Goal: Information Seeking & Learning: Learn about a topic

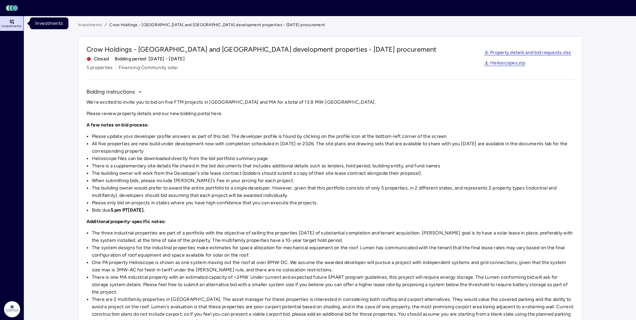
click at [17, 25] on span "Investments" at bounding box center [11, 26] width 20 height 4
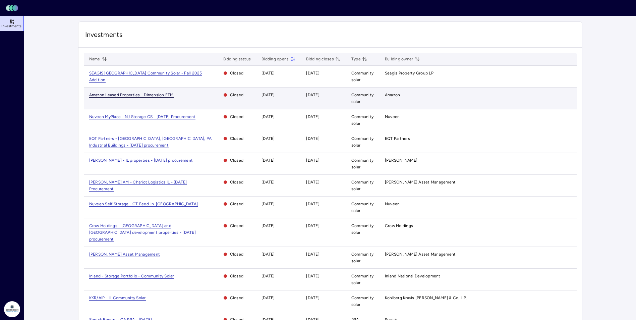
click at [129, 95] on span "Amazon Leased Properties - Dimension FTM" at bounding box center [131, 94] width 84 height 5
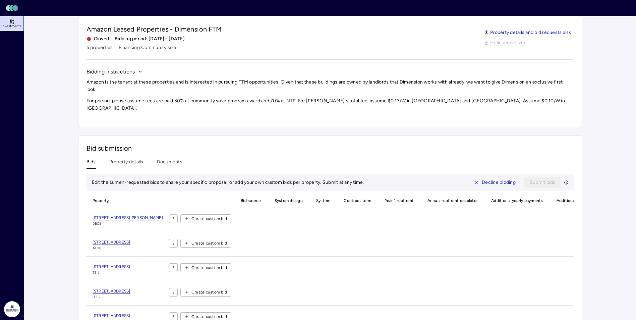
scroll to position [42, 0]
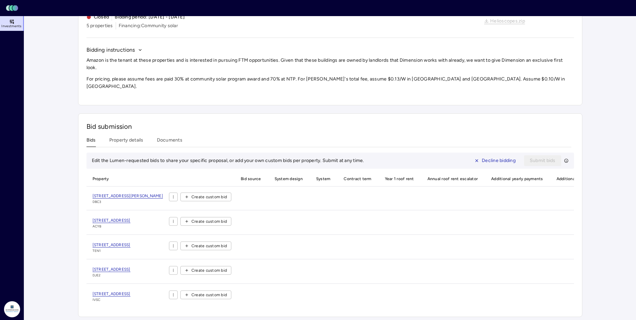
click at [10, 19] on icon at bounding box center [11, 21] width 5 height 5
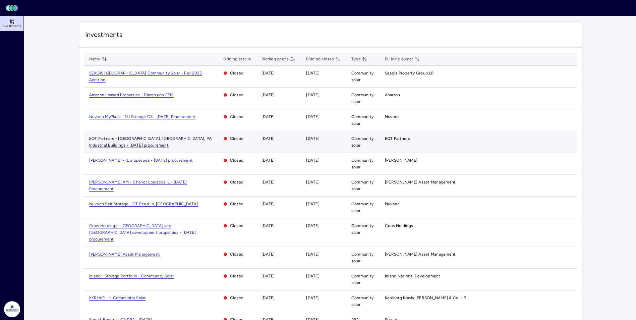
click at [135, 137] on span "EQT Partners - [GEOGRAPHIC_DATA], [GEOGRAPHIC_DATA], PA Industrial Buildings - …" at bounding box center [150, 142] width 123 height 12
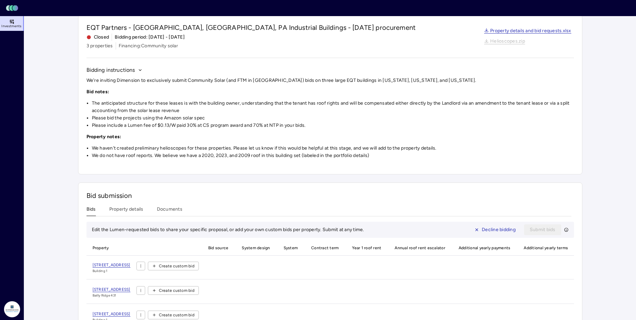
scroll to position [49, 0]
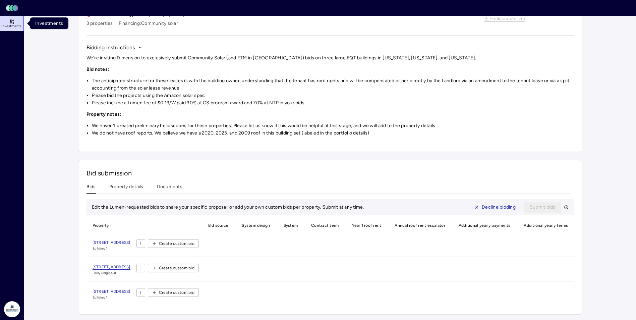
click at [13, 25] on span "Investments" at bounding box center [11, 26] width 20 height 4
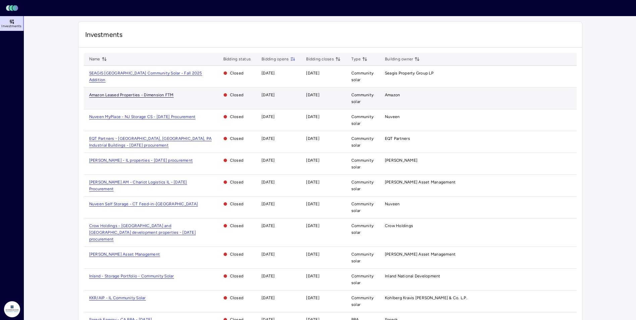
click at [161, 95] on span "Amazon Leased Properties - Dimension FTM" at bounding box center [131, 94] width 84 height 5
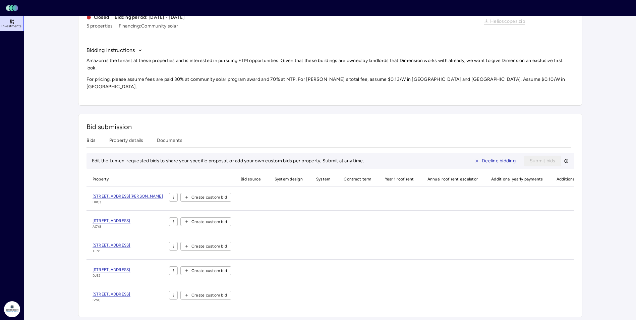
scroll to position [42, 0]
click at [10, 22] on icon at bounding box center [10, 22] width 0 height 2
